Goal: Task Accomplishment & Management: Use online tool/utility

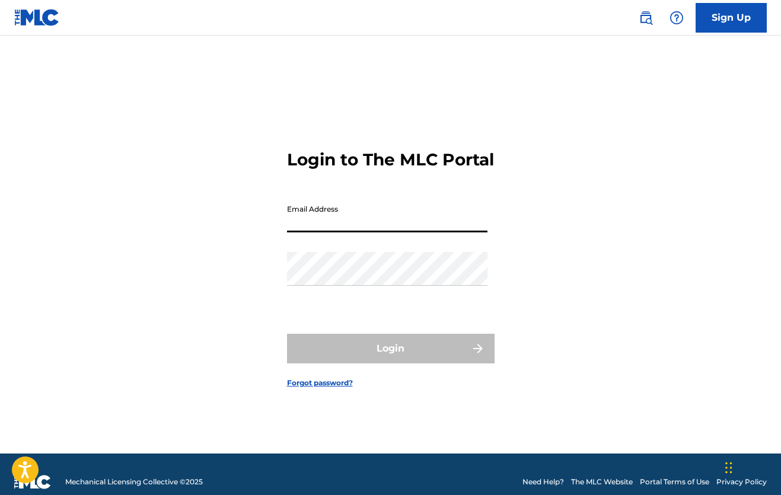
type input "[PERSON_NAME][EMAIL_ADDRESS][DOMAIN_NAME]"
click at [390, 359] on button "Login" at bounding box center [390, 349] width 207 height 30
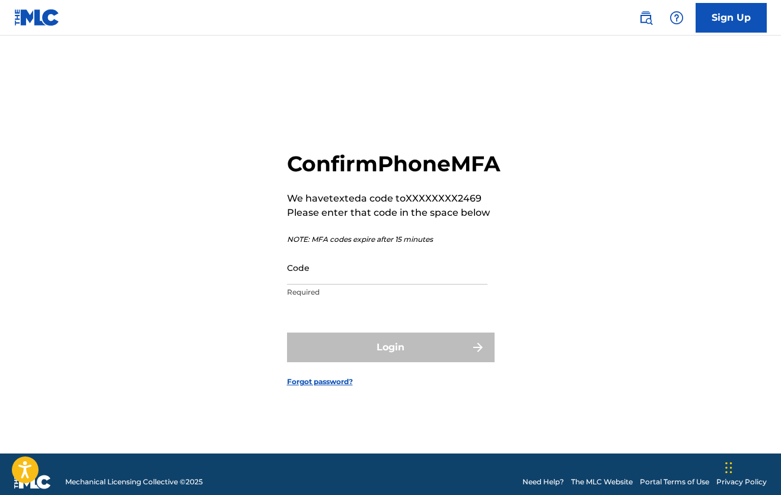
click at [312, 285] on input "Code" at bounding box center [387, 268] width 200 height 34
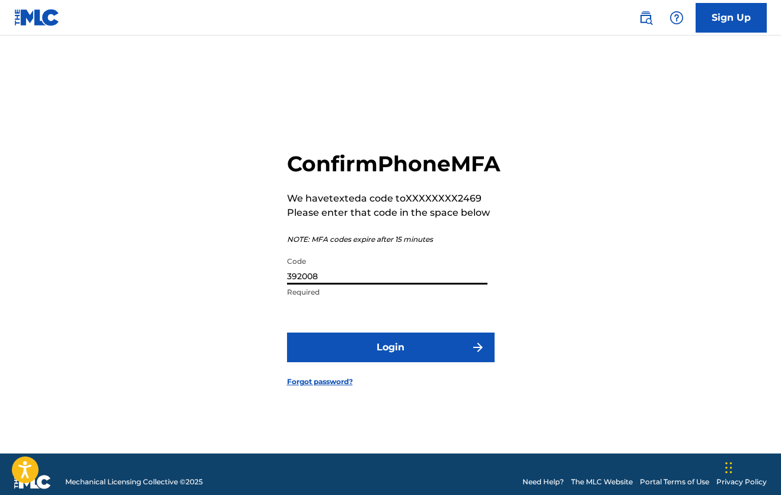
type input "392008"
click at [387, 360] on button "Login" at bounding box center [390, 348] width 207 height 30
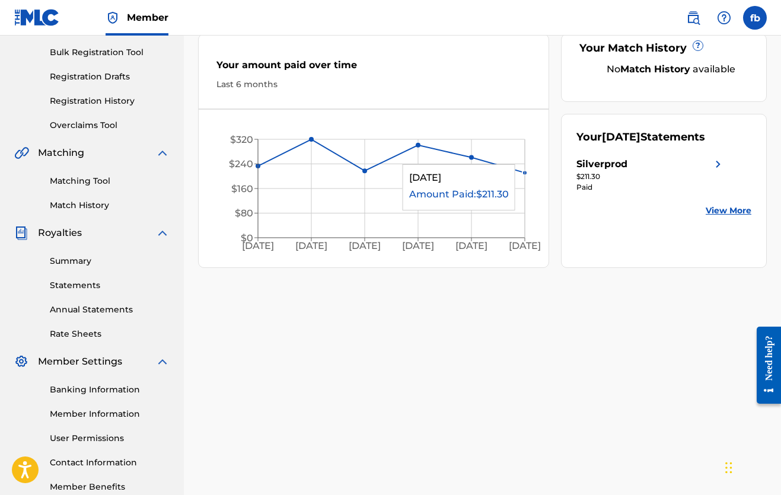
scroll to position [152, 0]
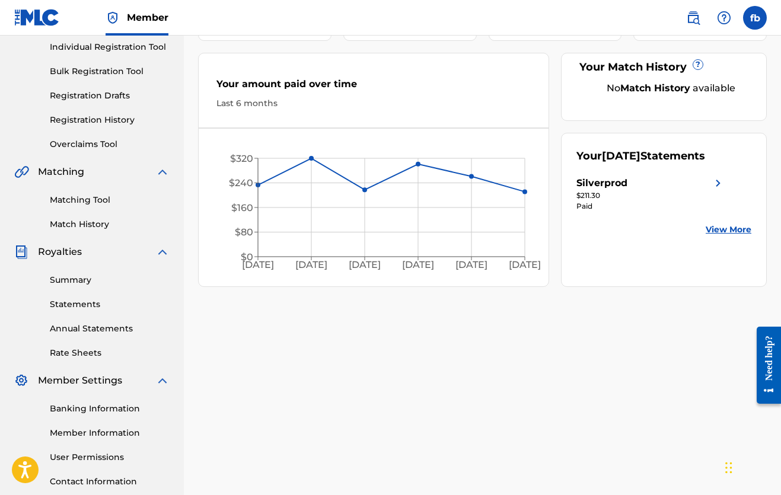
click at [588, 192] on div "$211.30" at bounding box center [650, 195] width 149 height 11
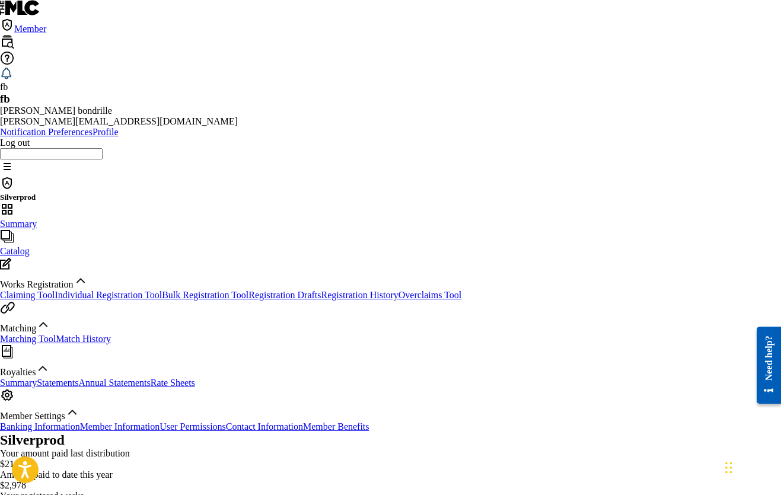
click at [55, 290] on link "Claiming Tool" at bounding box center [27, 295] width 55 height 10
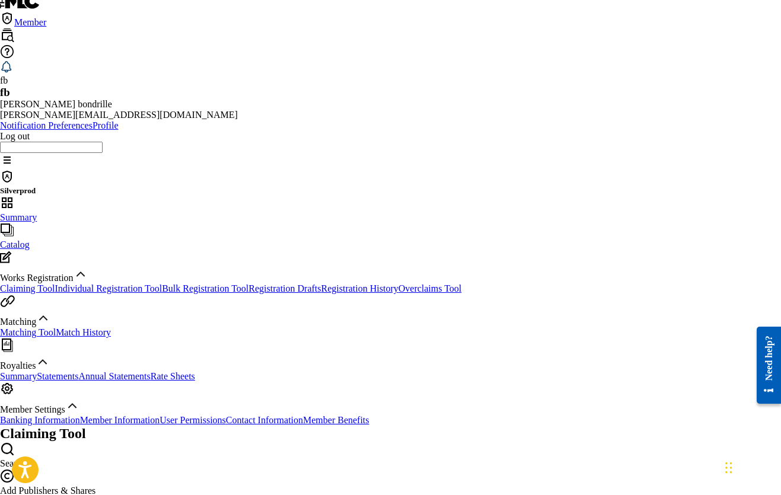
scroll to position [7, 0]
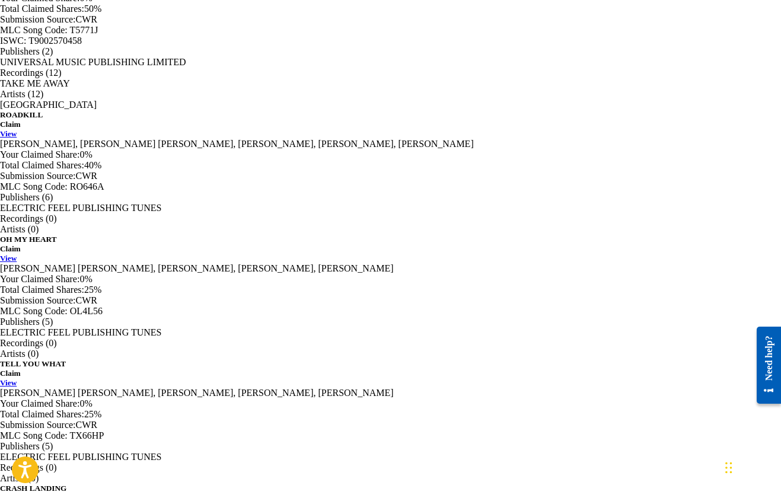
scroll to position [1068, 0]
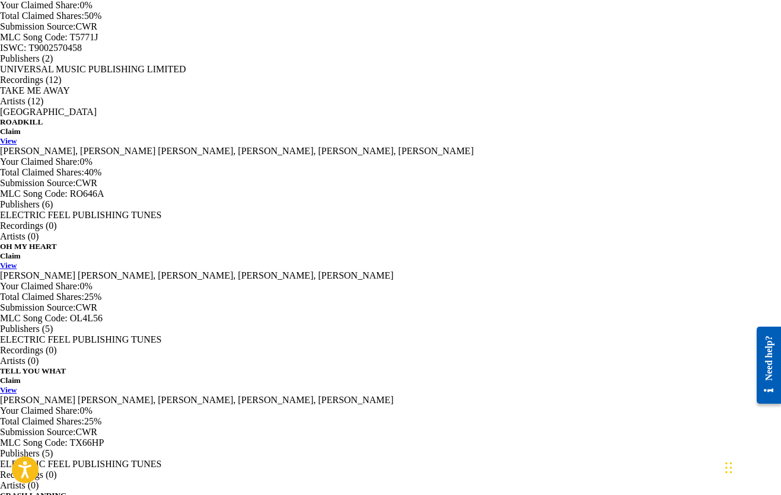
scroll to position [1068, 0]
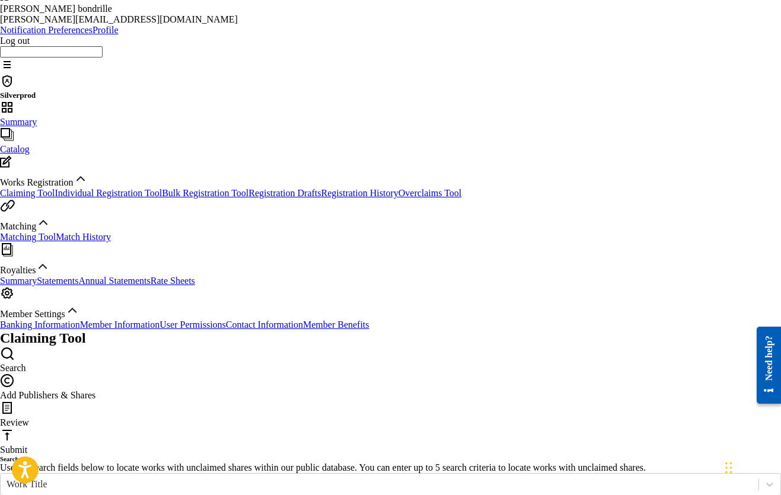
scroll to position [21, 0]
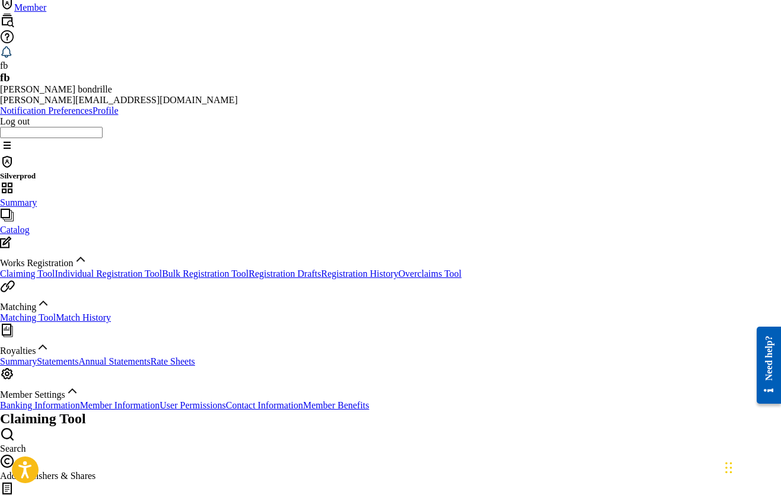
type input "W"
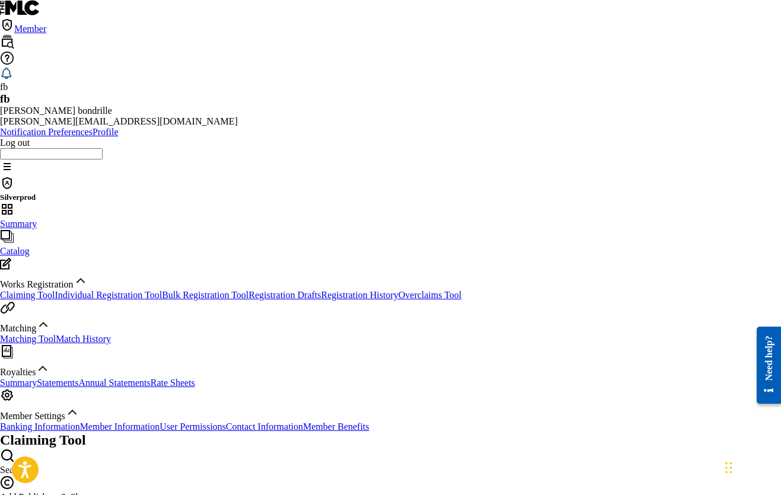
scroll to position [0, 0]
drag, startPoint x: 365, startPoint y: 310, endPoint x: 472, endPoint y: 344, distance: 113.0
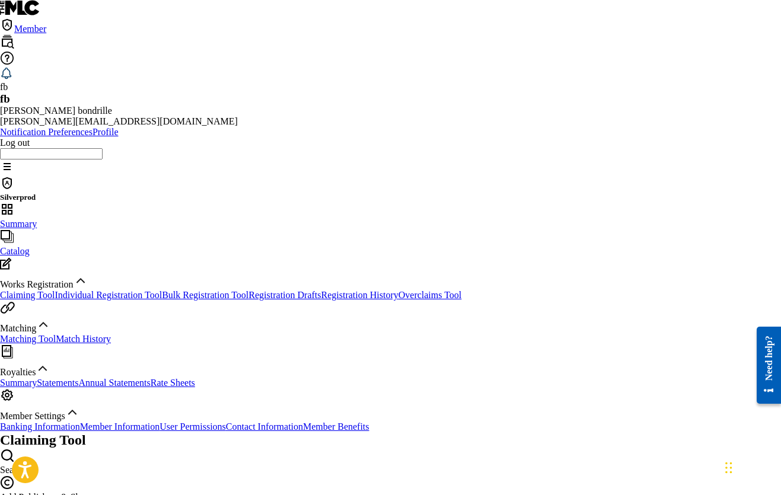
type input "F"
paste input "[URL][DOMAIN_NAME][PERSON_NAME][US_STATE]"
type input "h"
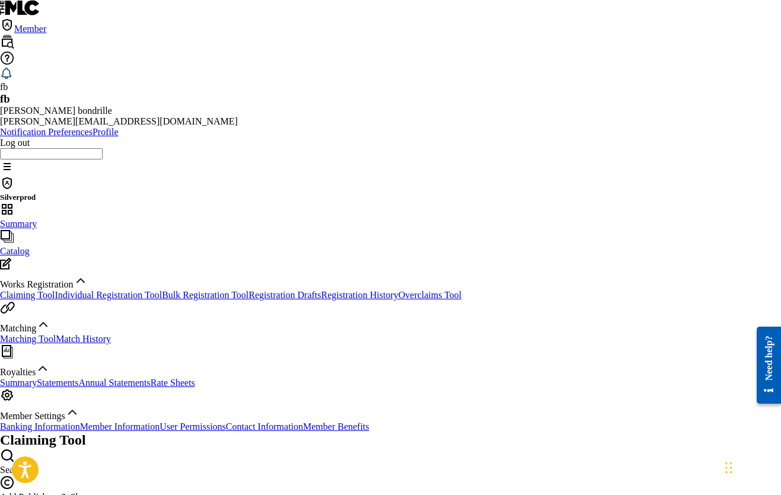
paste input "[URL][DOMAIN_NAME][PERSON_NAME][US_STATE]"
type input "[URL][DOMAIN_NAME][PERSON_NAME][US_STATE]"
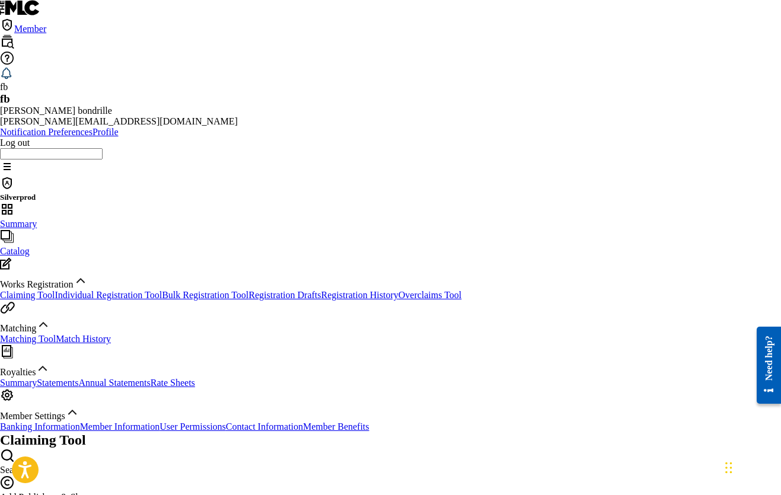
type input "te quiero"
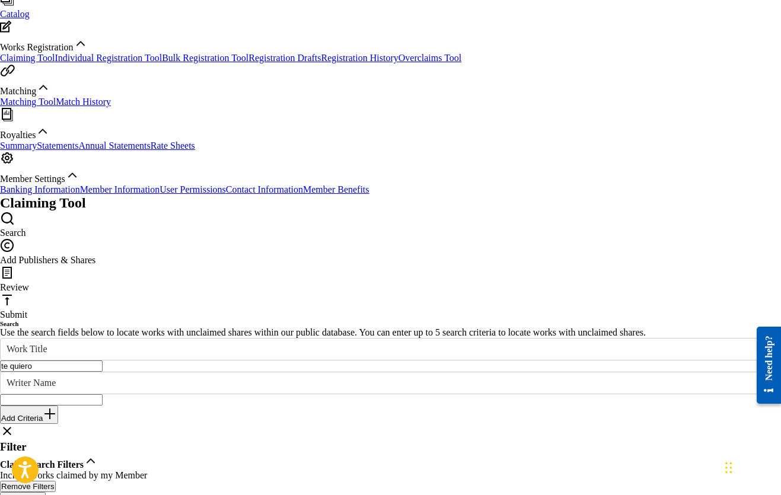
scroll to position [215, 1]
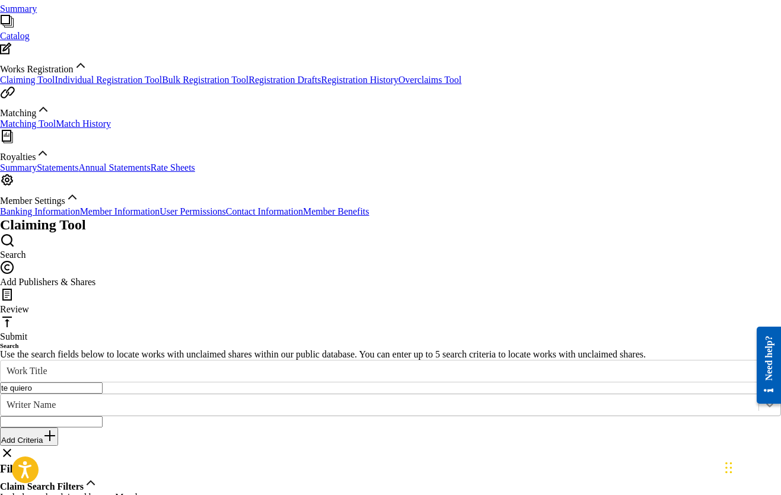
click at [763, 399] on icon "Search Form" at bounding box center [769, 405] width 12 height 12
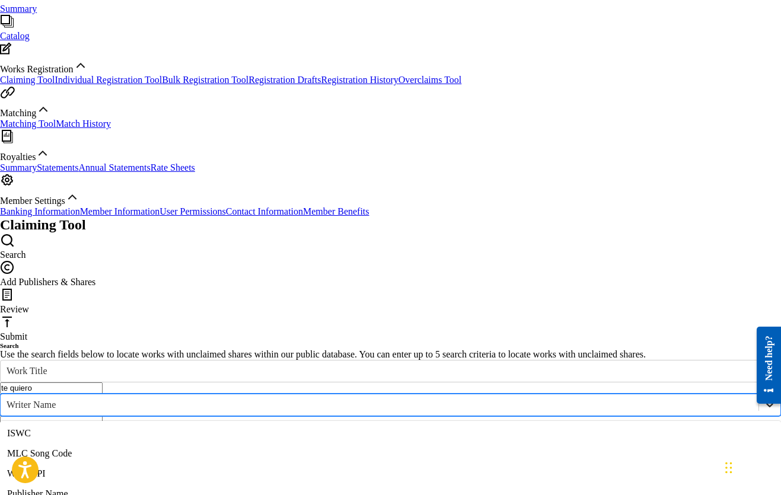
scroll to position [30, 0]
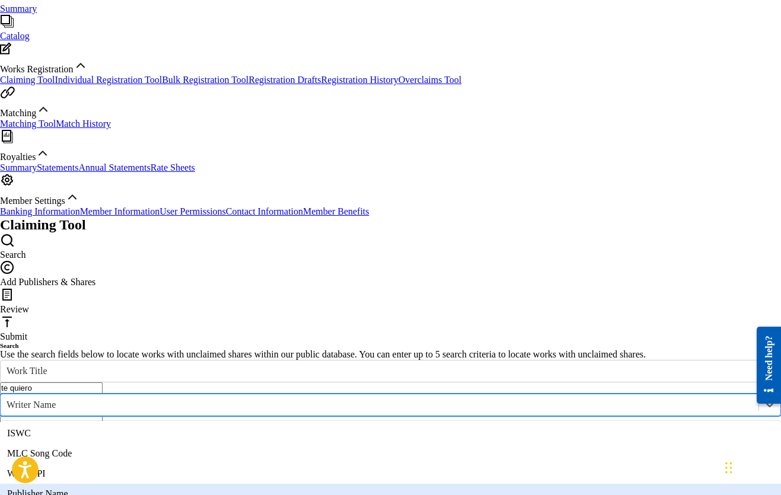
click at [285, 484] on div "Publisher Name" at bounding box center [390, 494] width 781 height 20
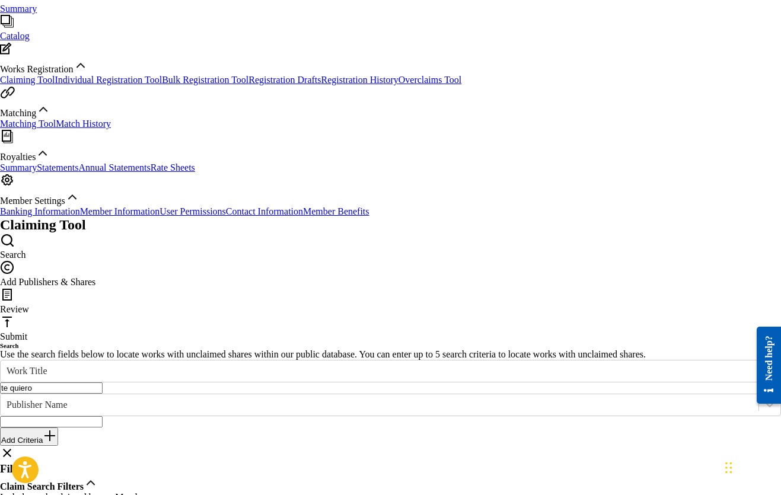
click at [103, 416] on input "Search Form" at bounding box center [51, 421] width 103 height 11
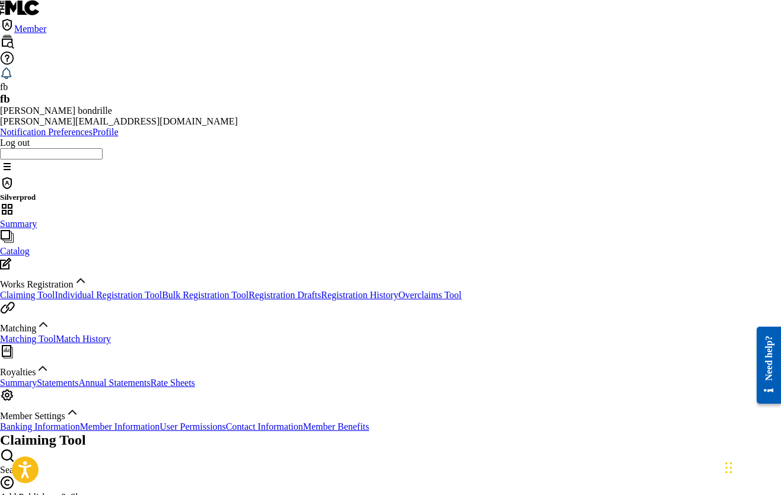
scroll to position [0, 1]
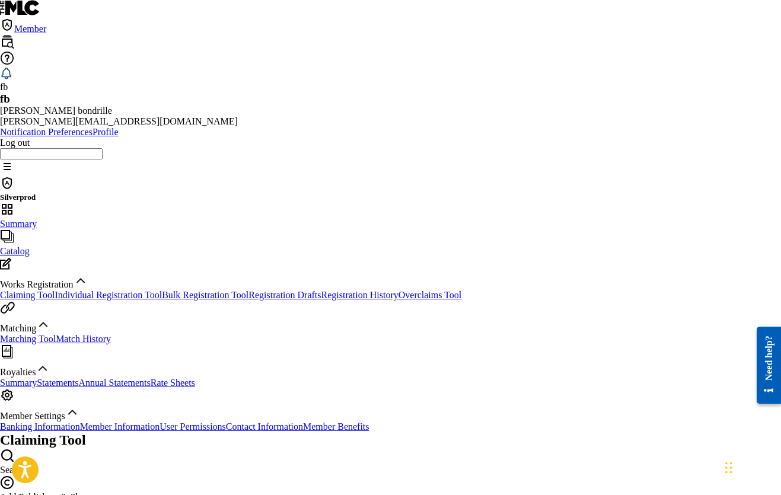
type input "s"
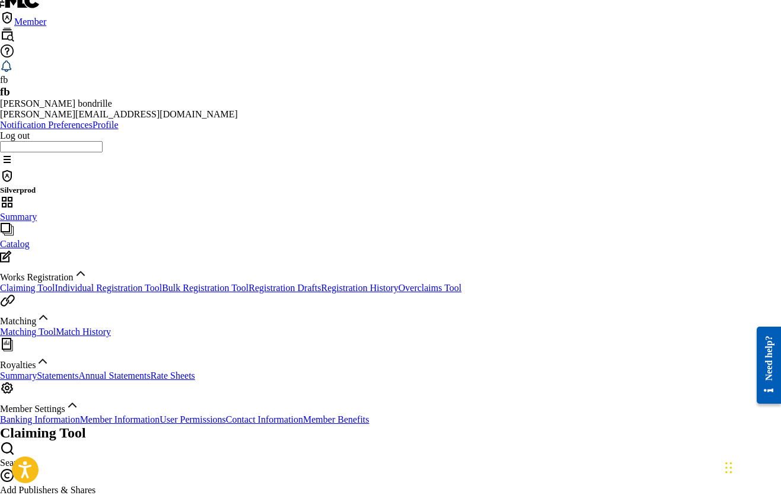
scroll to position [31, 0]
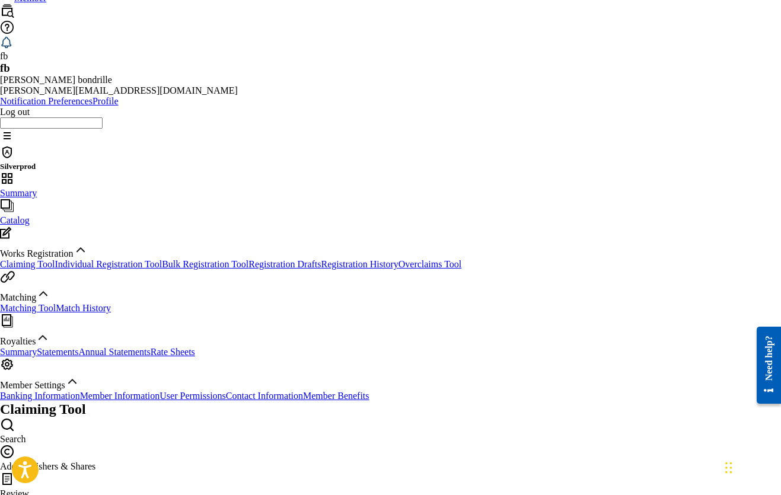
type input "[PERSON_NAME]"
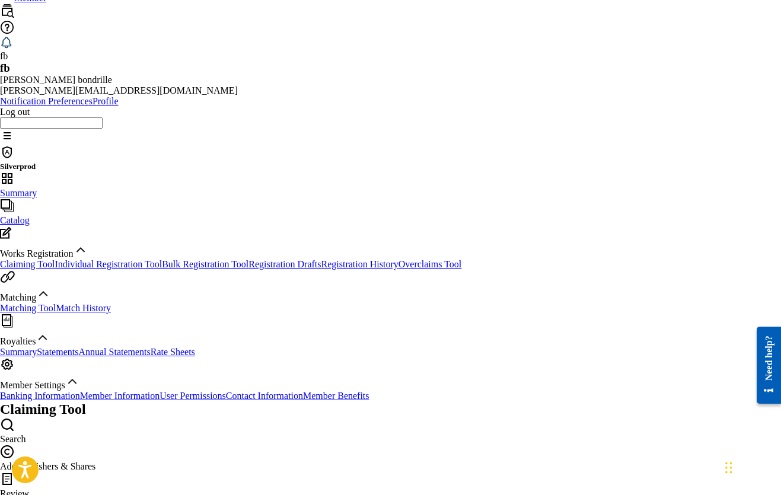
type input "t"
drag, startPoint x: 433, startPoint y: 316, endPoint x: 252, endPoint y: 291, distance: 182.5
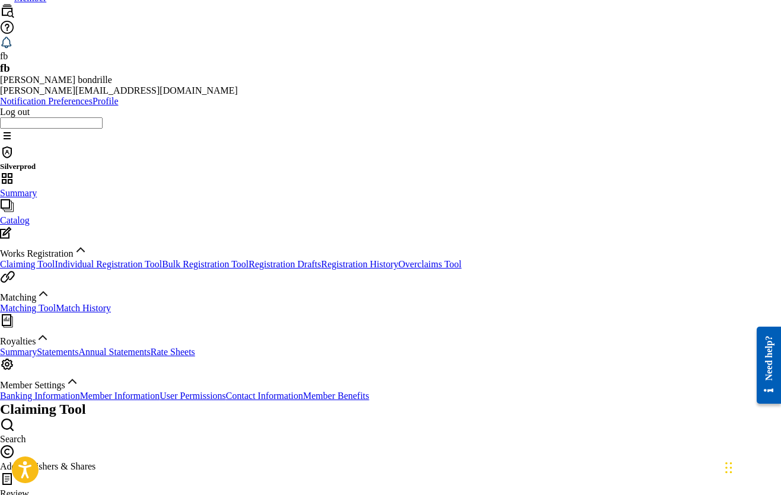
type input "silverprod"
